Goal: Information Seeking & Learning: Compare options

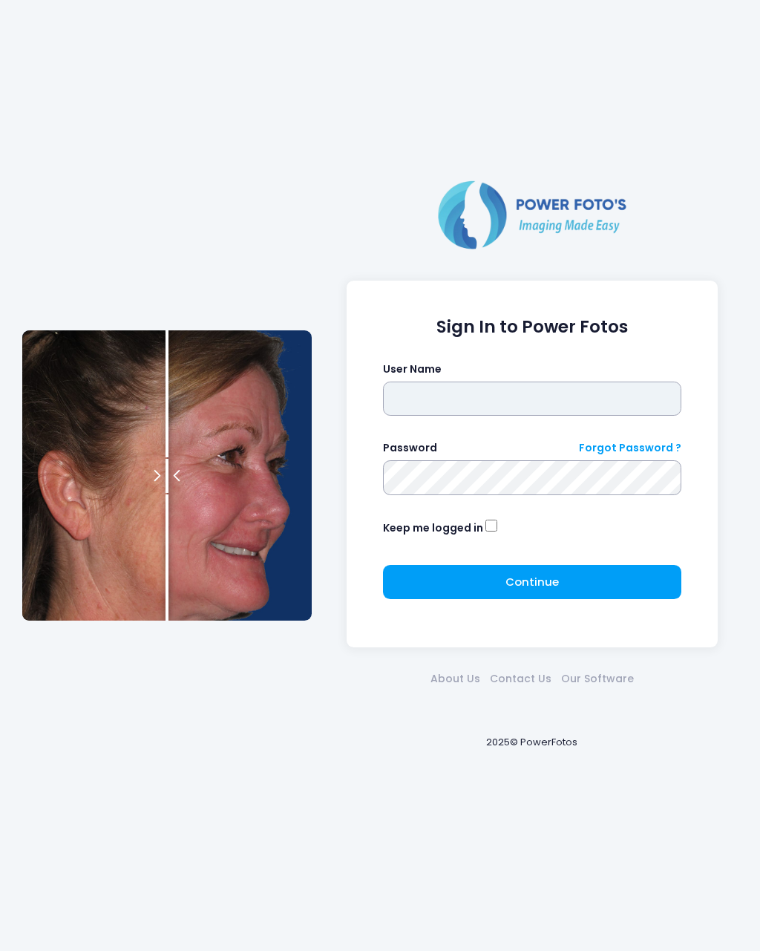
click at [491, 407] on input "text" at bounding box center [532, 398] width 299 height 34
type input "********"
click at [560, 577] on button "Continue Please wait..." at bounding box center [532, 582] width 299 height 34
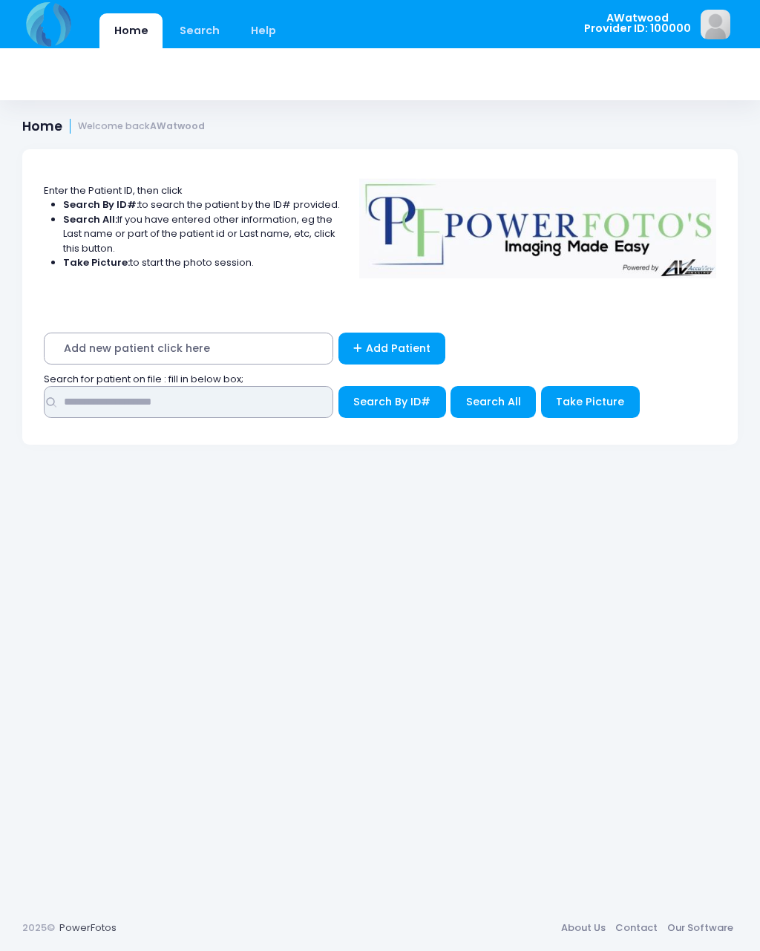
click at [206, 393] on input "text" at bounding box center [188, 402] width 289 height 32
type input "*****"
click at [504, 402] on span "Search All" at bounding box center [493, 401] width 55 height 15
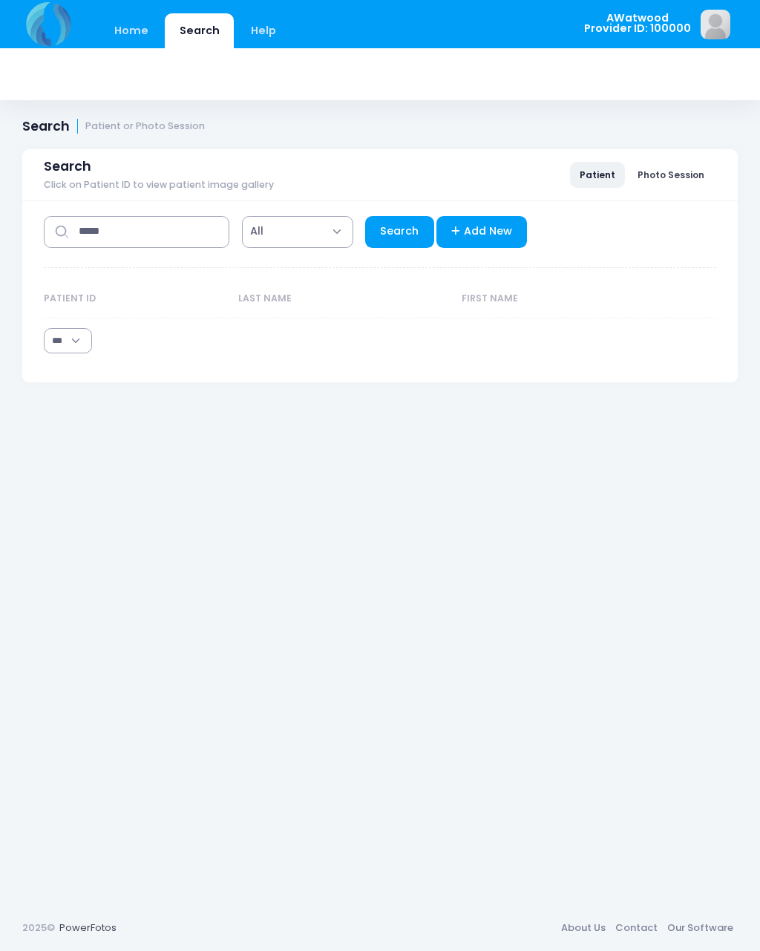
select select "***"
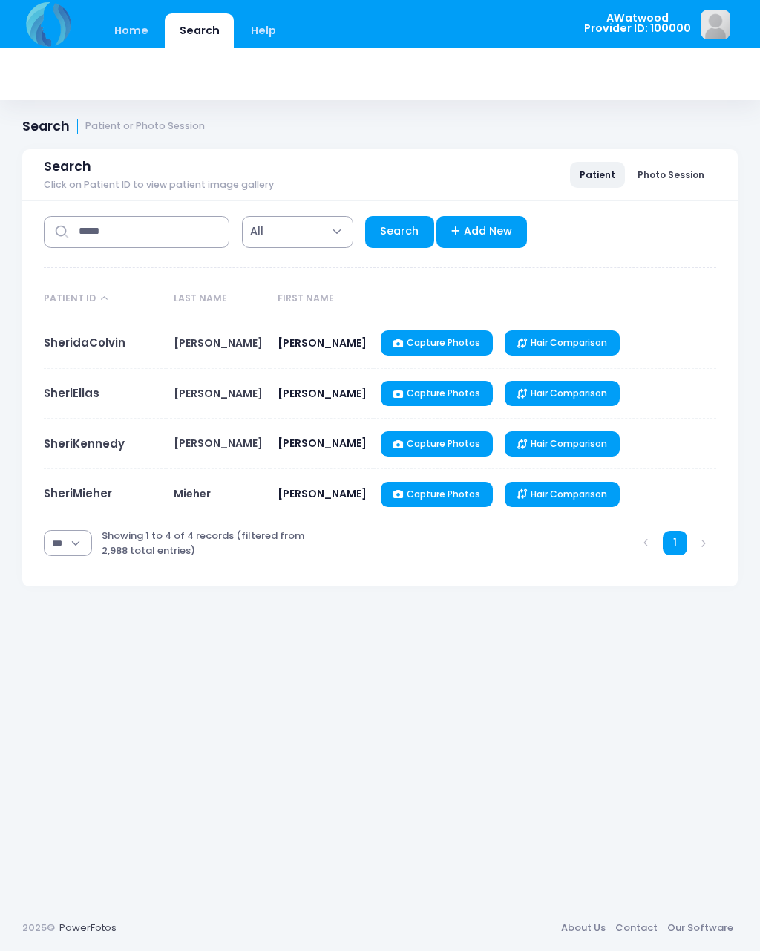
click at [90, 497] on link "SheriMieher" at bounding box center [78, 493] width 68 height 16
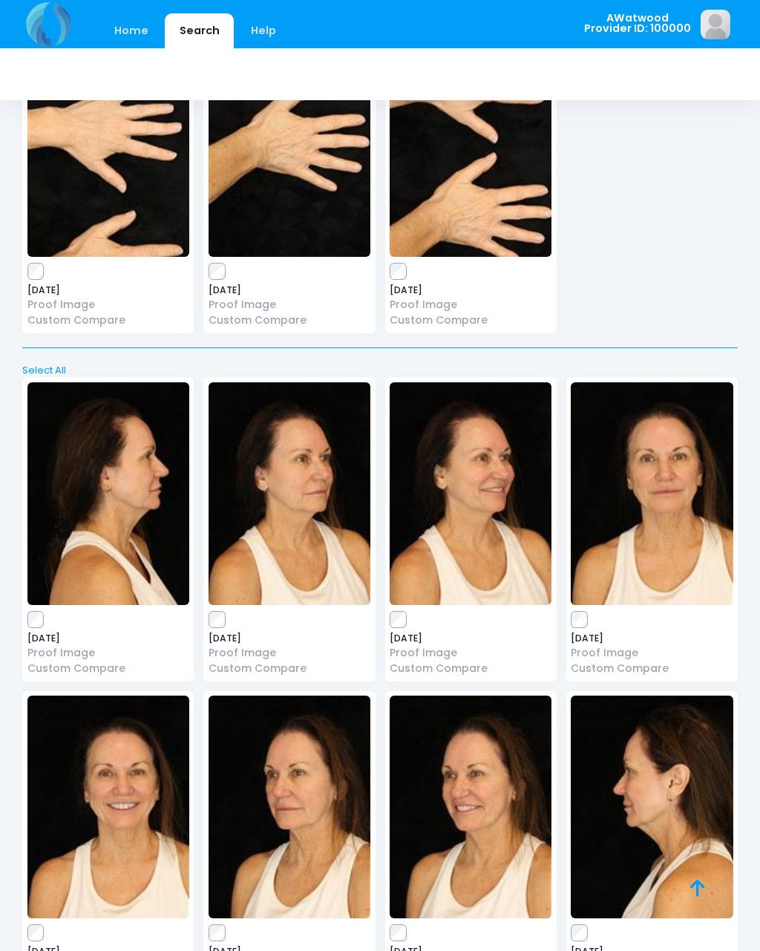
scroll to position [8092, 0]
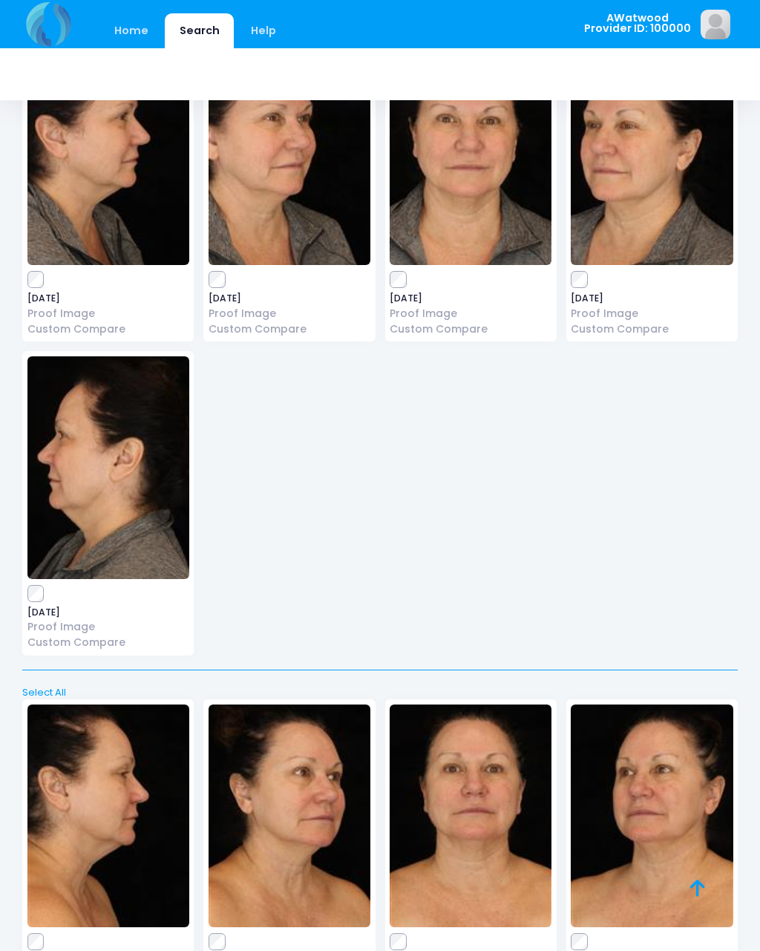
click at [699, 888] on icon at bounding box center [697, 888] width 15 height 1
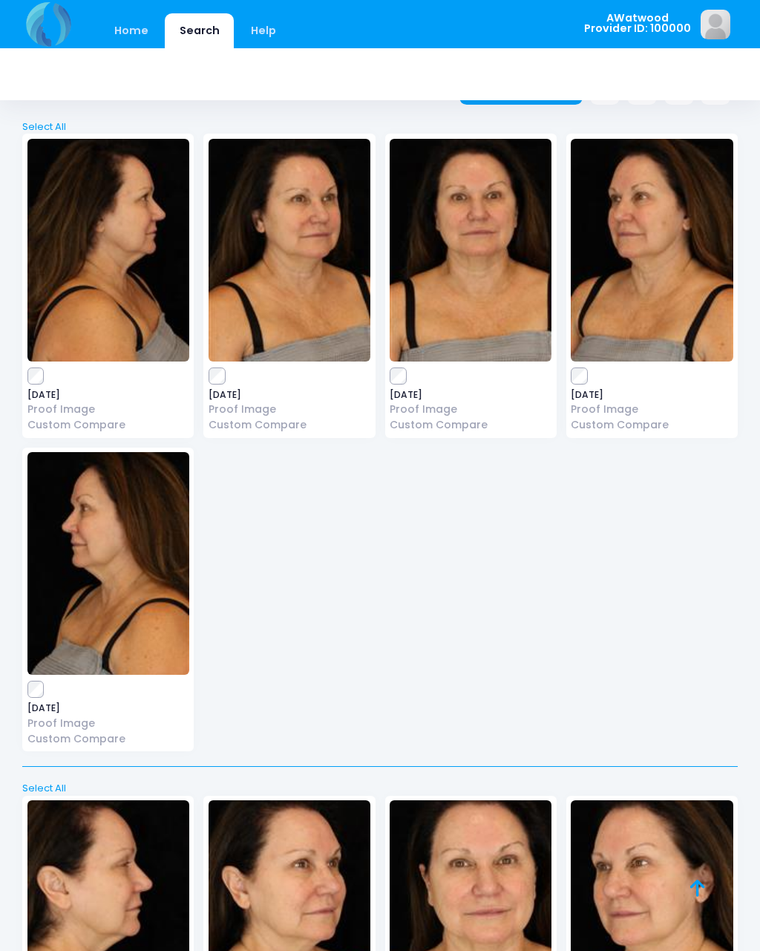
scroll to position [0, 0]
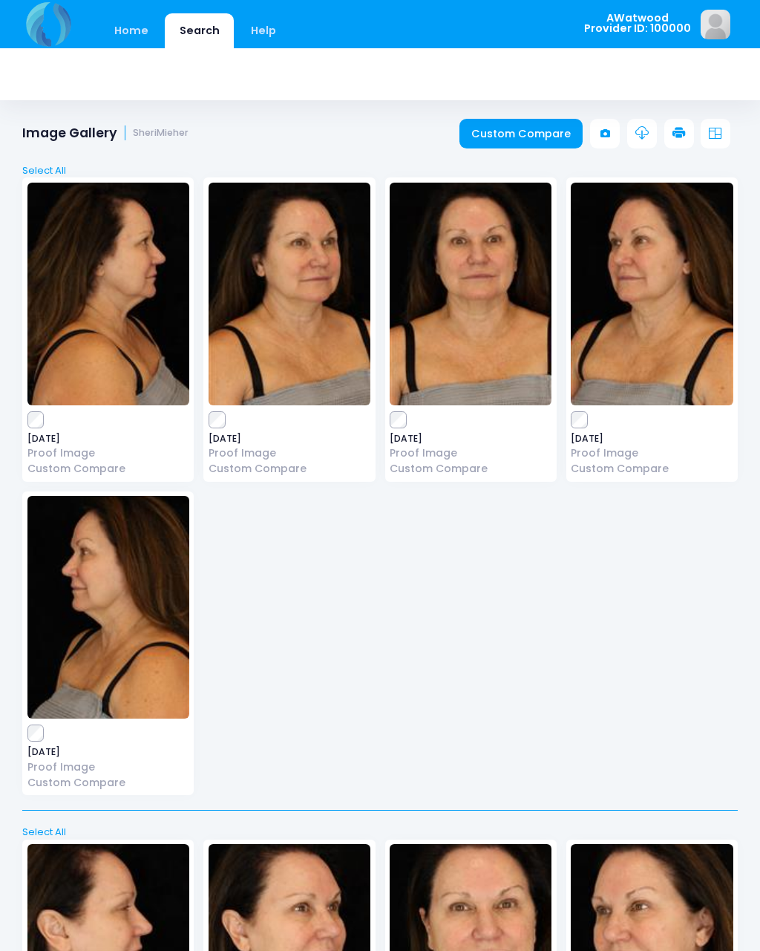
click at [531, 140] on link "Custom Compare" at bounding box center [521, 134] width 124 height 30
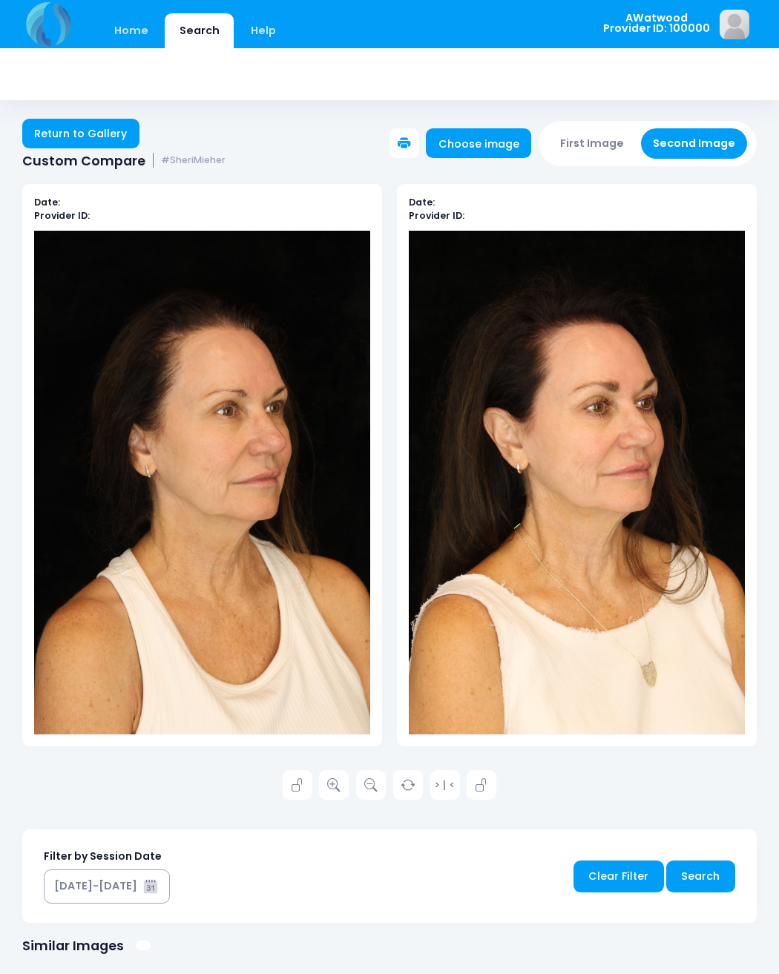
scroll to position [1, 0]
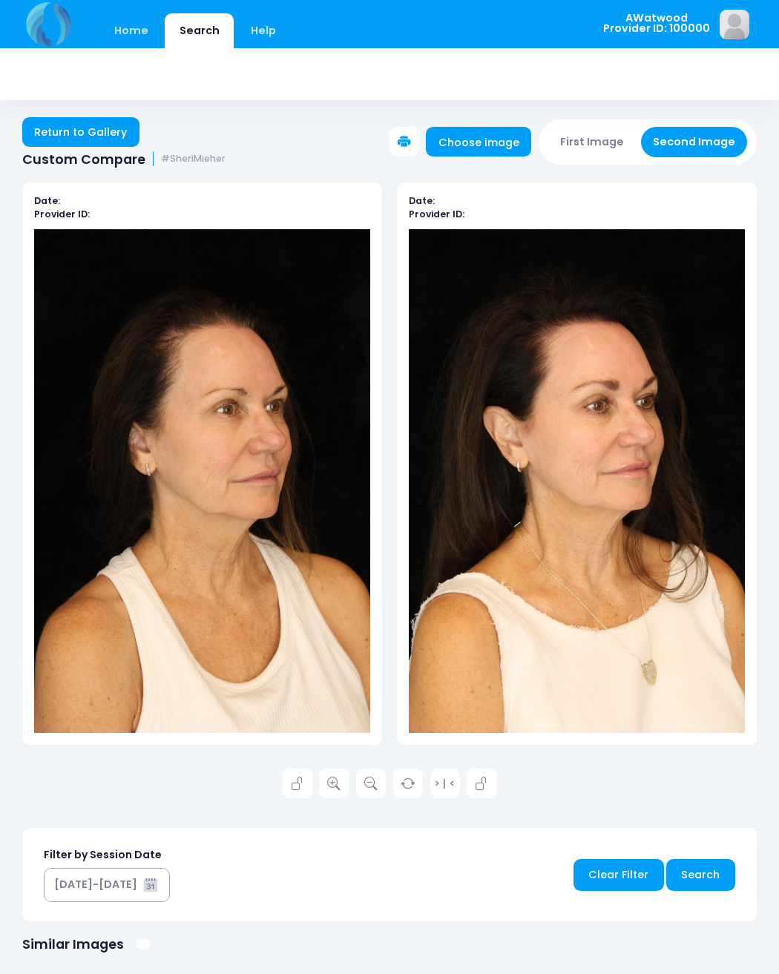
click at [332, 784] on icon at bounding box center [333, 784] width 13 height 13
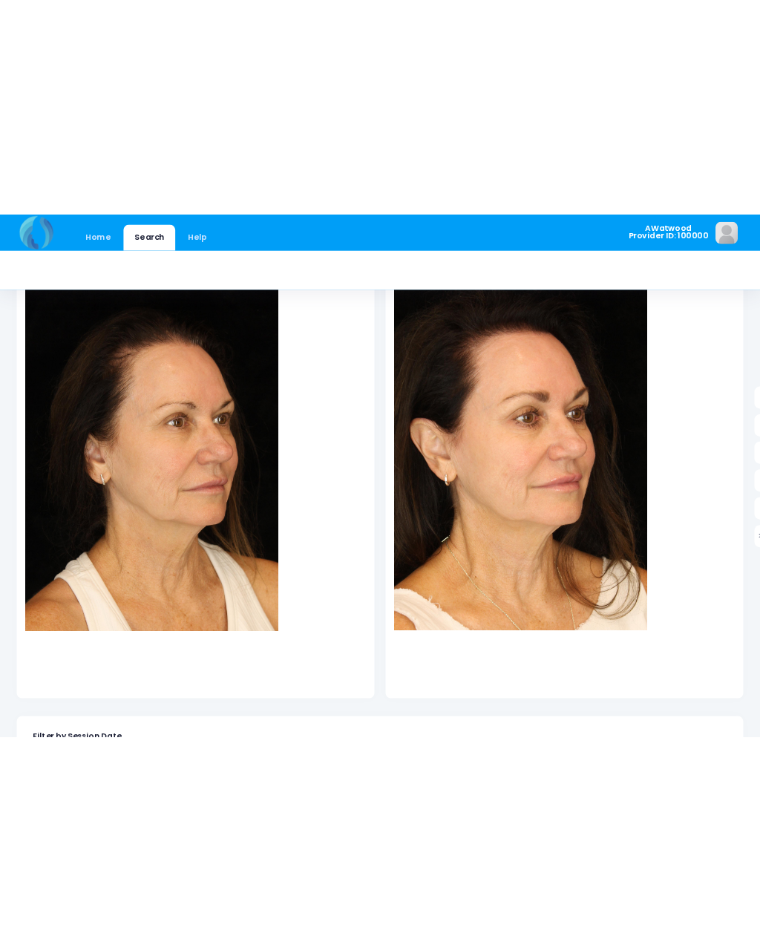
scroll to position [0, 0]
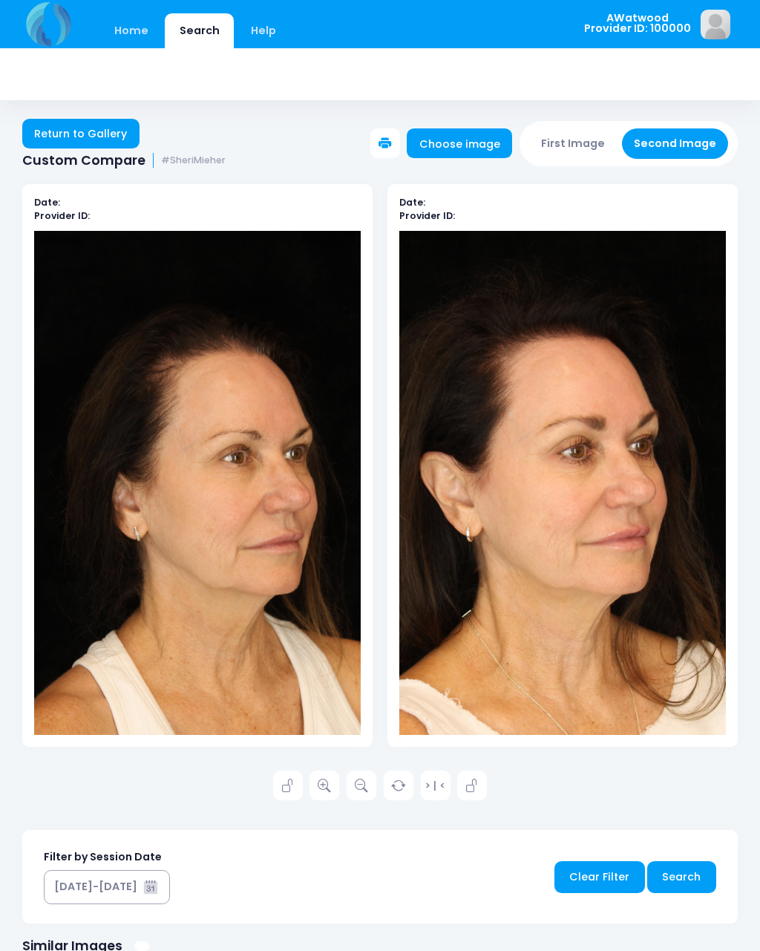
click at [753, 680] on div "Date: Provider ID: Date: Provider ID: > | < Search" at bounding box center [380, 751] width 760 height 1178
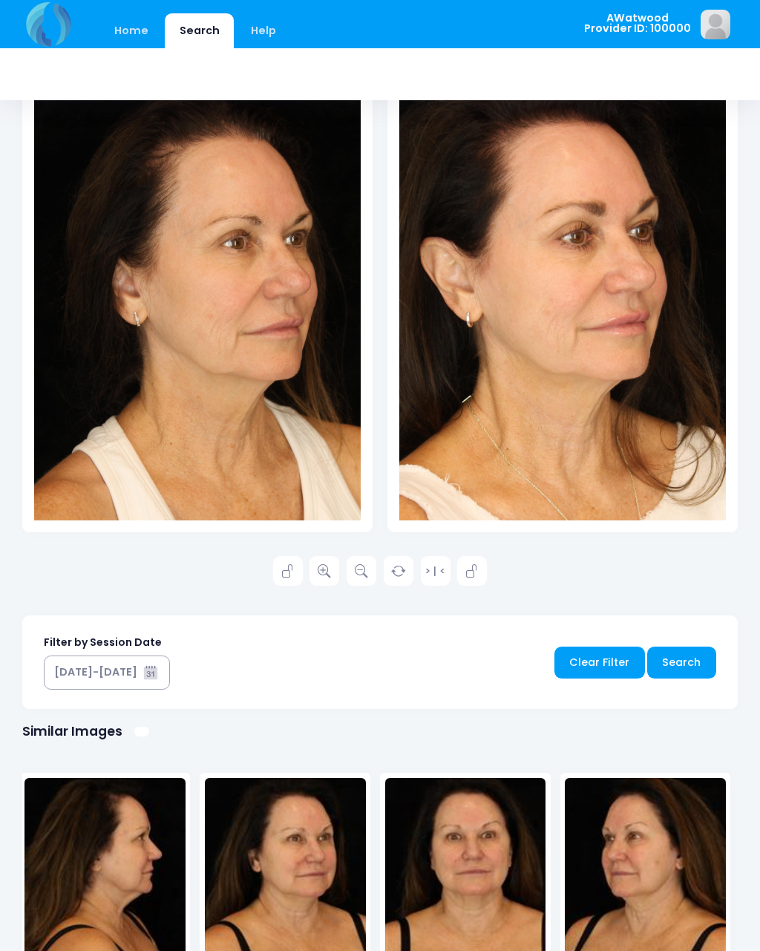
scroll to position [406, 0]
